Goal: Information Seeking & Learning: Learn about a topic

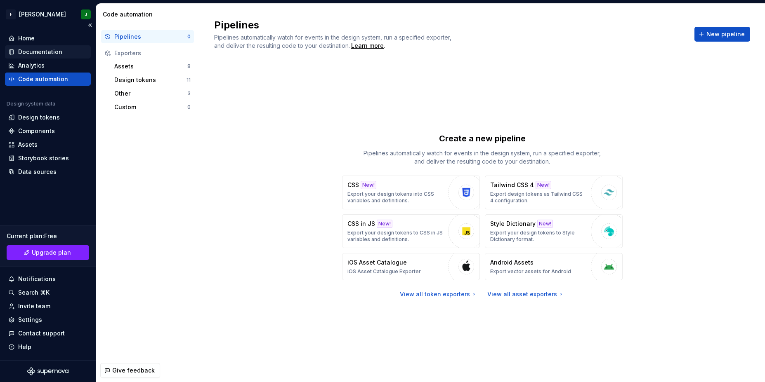
click at [47, 49] on div "Documentation" at bounding box center [40, 52] width 44 height 8
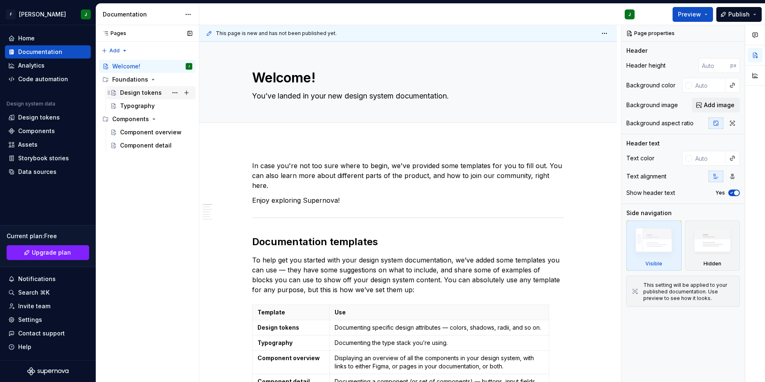
click at [128, 97] on div "Design tokens" at bounding box center [141, 93] width 42 height 8
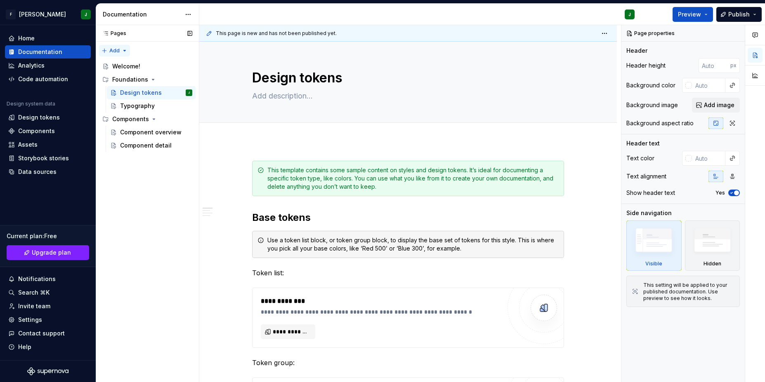
click at [113, 50] on div "Pages Pages Add Accessibility guide for tree Page tree. Navigate the tree with …" at bounding box center [147, 204] width 103 height 358
click at [139, 221] on div "Pages Pages Add Accessibility guide for tree Page tree. Navigate the tree with …" at bounding box center [147, 204] width 103 height 358
click at [60, 255] on span "Upgrade plan" at bounding box center [51, 253] width 39 height 8
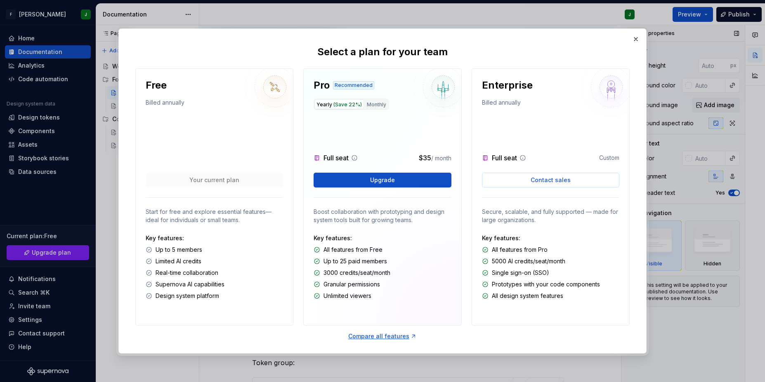
click at [638, 38] on button "button" at bounding box center [636, 39] width 12 height 12
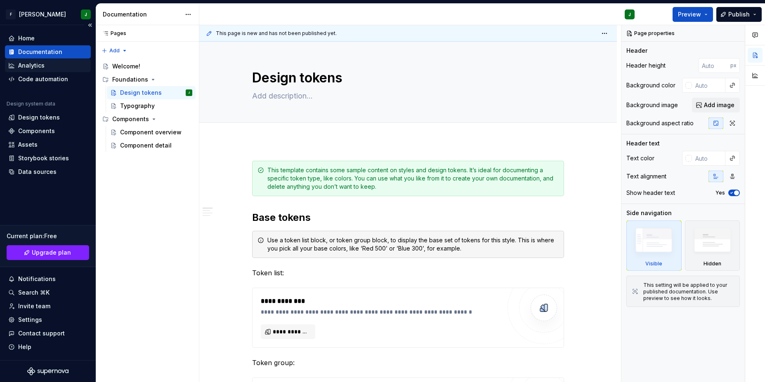
click at [47, 66] on div "Analytics" at bounding box center [47, 65] width 79 height 8
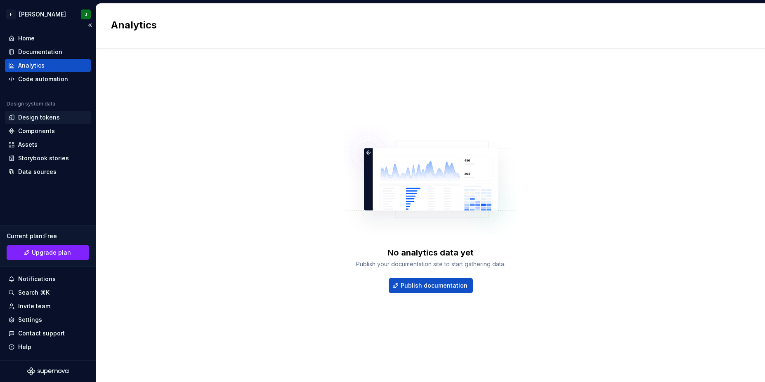
click at [40, 122] on div "Design tokens" at bounding box center [48, 117] width 86 height 13
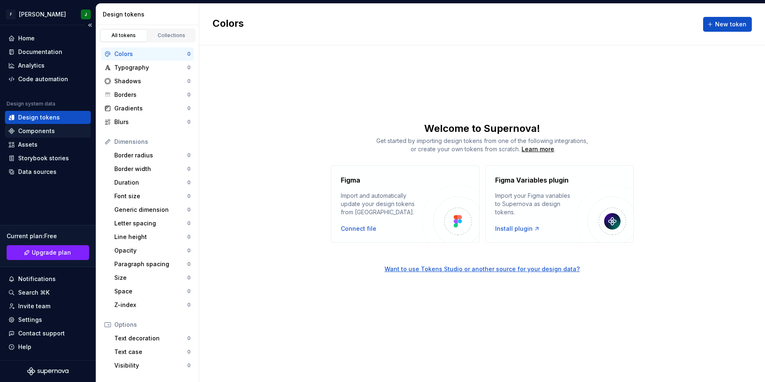
click at [46, 133] on div "Components" at bounding box center [36, 131] width 37 height 8
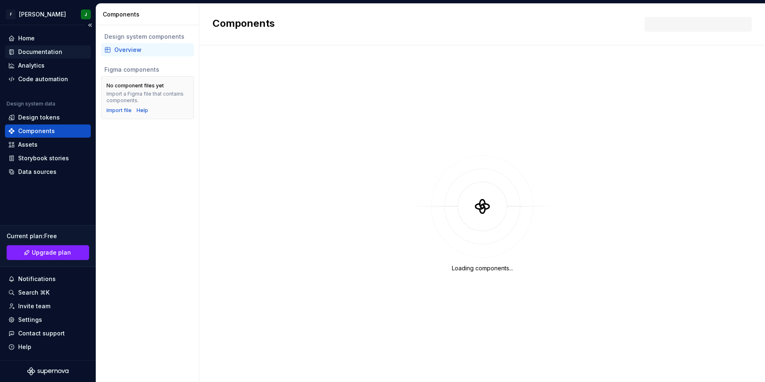
click at [33, 51] on div "Documentation" at bounding box center [40, 52] width 44 height 8
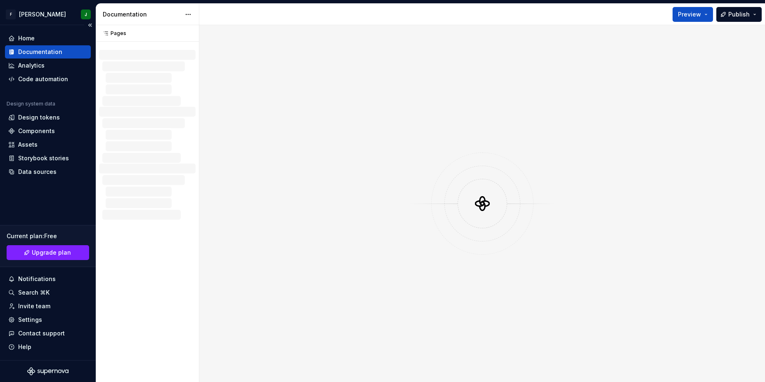
type textarea "*"
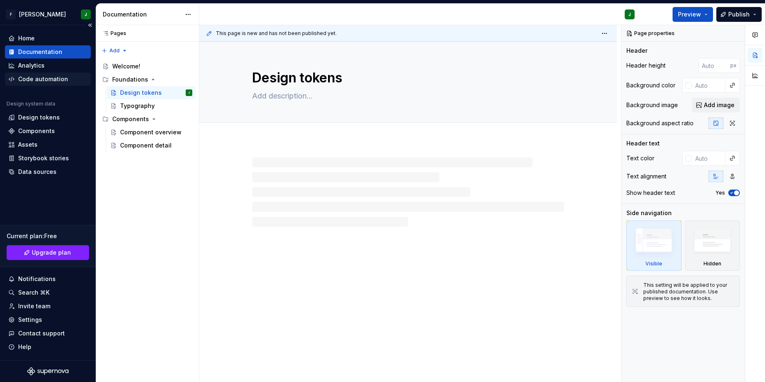
click at [35, 80] on div "Code automation" at bounding box center [43, 79] width 50 height 8
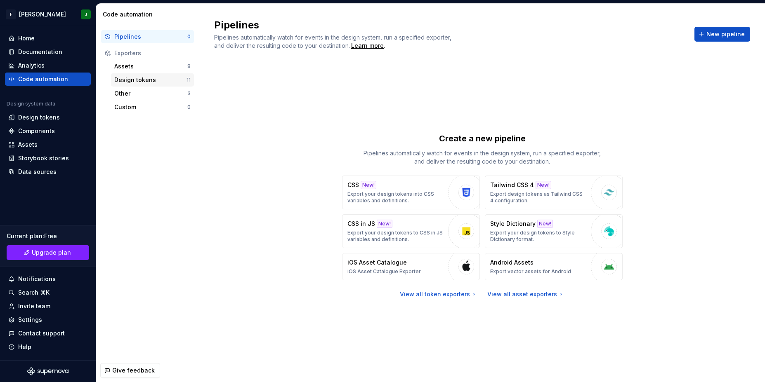
click at [153, 78] on div "Design tokens" at bounding box center [150, 80] width 72 height 8
